Goal: Information Seeking & Learning: Learn about a topic

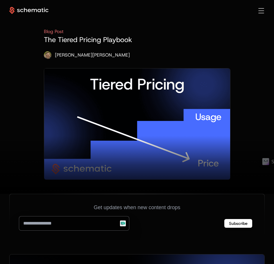
click at [258, 12] on div "Sign in Sign Up" at bounding box center [257, 11] width 16 height 6
click at [258, 11] on span "Toggle menu" at bounding box center [261, 10] width 6 height 1
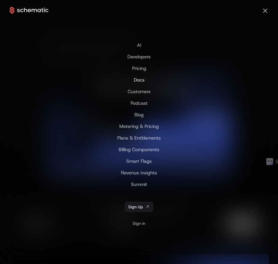
click at [141, 80] on span "Docs" at bounding box center [139, 80] width 11 height 6
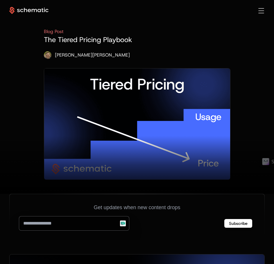
click at [260, 7] on div "AI Products Developers Pricing Docs Resources Summit Sign in Sign Up" at bounding box center [136, 10] width 255 height 7
drag, startPoint x: 260, startPoint y: 9, endPoint x: 260, endPoint y: 13, distance: 3.5
click at [260, 10] on div "Toggle menu" at bounding box center [261, 10] width 6 height 5
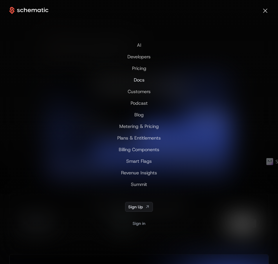
click at [139, 79] on span "Docs" at bounding box center [139, 80] width 11 height 6
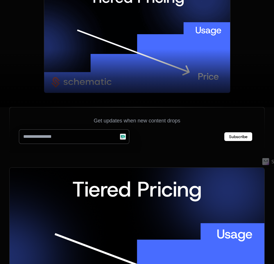
scroll to position [87, 0]
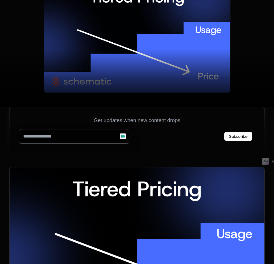
click at [86, 137] on input "email" at bounding box center [74, 136] width 110 height 15
click at [186, 145] on div "Get updates when new content drops Subscribe" at bounding box center [137, 130] width 241 height 32
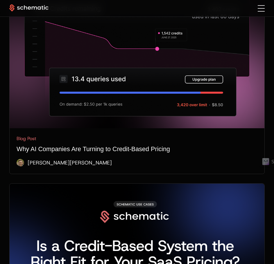
scroll to position [1511, 0]
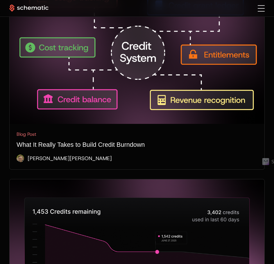
click at [258, 7] on div "Toggle menu" at bounding box center [261, 8] width 7 height 6
click at [261, 9] on div "Toggle menu" at bounding box center [261, 8] width 7 height 6
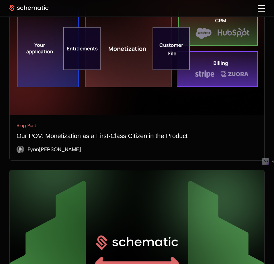
scroll to position [872, 0]
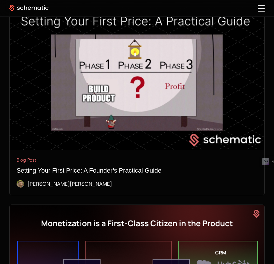
click at [258, 8] on div "Toggle menu" at bounding box center [261, 8] width 7 height 6
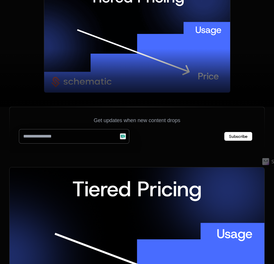
scroll to position [0, 0]
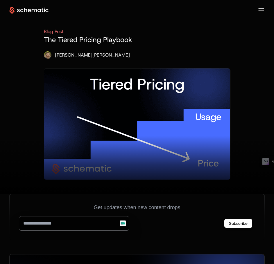
click at [261, 11] on span "Toggle menu" at bounding box center [262, 10] width 6 height 1
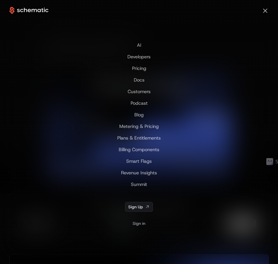
click at [264, 11] on div "Toggle menu" at bounding box center [266, 10] width 6 height 5
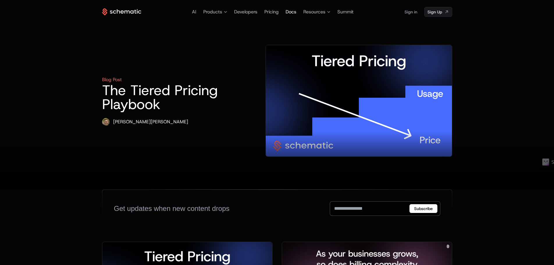
click at [274, 10] on span "Docs" at bounding box center [290, 12] width 11 height 6
